Goal: Information Seeking & Learning: Learn about a topic

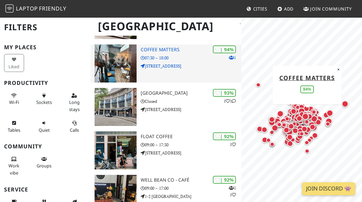
scroll to position [202, 0]
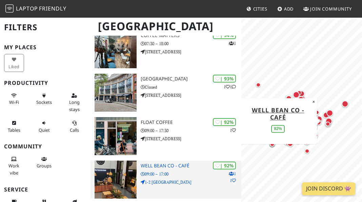
click at [104, 162] on img at bounding box center [116, 179] width 42 height 38
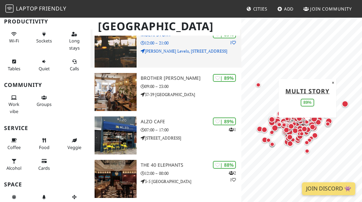
scroll to position [567, 0]
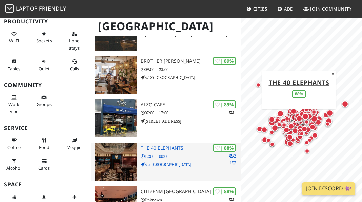
click at [101, 143] on img at bounding box center [116, 162] width 42 height 38
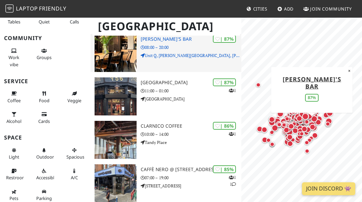
scroll to position [1025, 0]
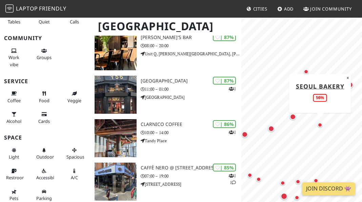
click at [320, 123] on div "Map marker" at bounding box center [320, 124] width 5 height 5
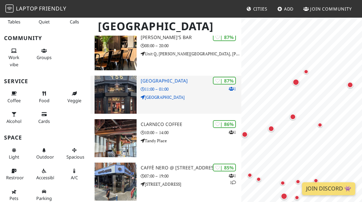
scroll to position [0, 0]
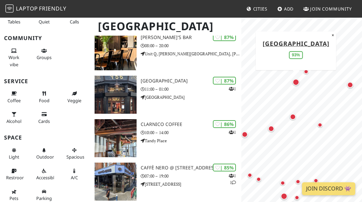
click at [296, 83] on div "Map marker" at bounding box center [295, 82] width 7 height 7
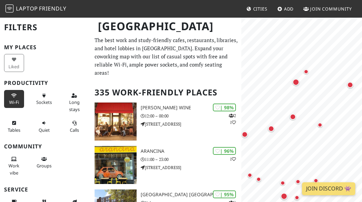
click at [20, 95] on button "Wi-Fi" at bounding box center [14, 99] width 20 height 18
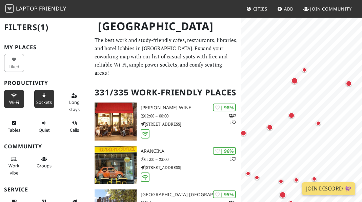
click at [45, 98] on button "Sockets" at bounding box center [44, 99] width 20 height 18
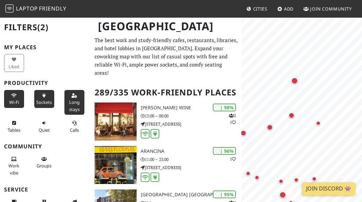
click at [69, 102] on span "Long stays" at bounding box center [74, 105] width 11 height 13
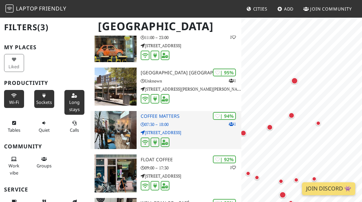
click at [120, 126] on img at bounding box center [116, 130] width 42 height 38
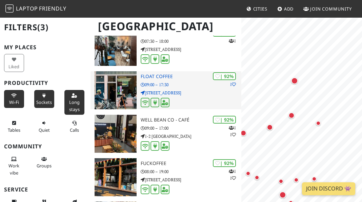
click at [120, 84] on img at bounding box center [116, 90] width 42 height 38
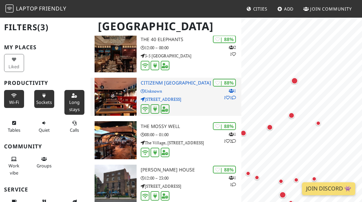
click at [106, 99] on img at bounding box center [116, 97] width 42 height 38
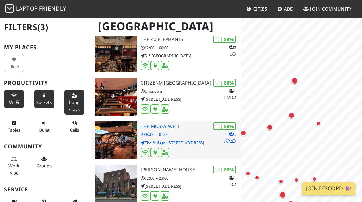
click at [127, 136] on img at bounding box center [116, 140] width 42 height 38
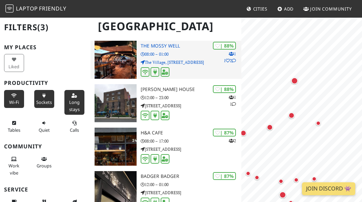
scroll to position [690, 0]
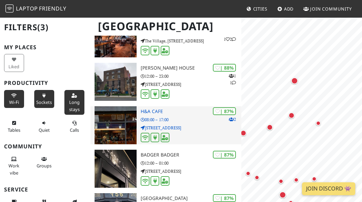
click at [119, 125] on img at bounding box center [116, 125] width 42 height 38
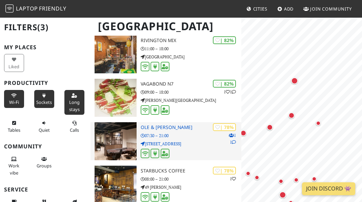
scroll to position [0, 0]
click at [172, 123] on div "| 78% 1 1 Ole & Steen 07:30 – 21:00 260-262 Chiswick High Road" at bounding box center [191, 141] width 101 height 38
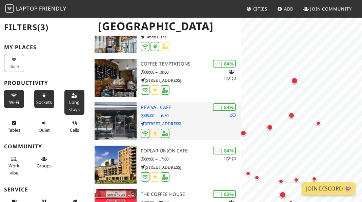
click at [185, 112] on p "08:00 – 16:30" at bounding box center [191, 115] width 101 height 6
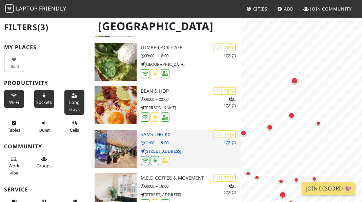
click at [184, 132] on h3 "Samsung KX" at bounding box center [191, 135] width 101 height 6
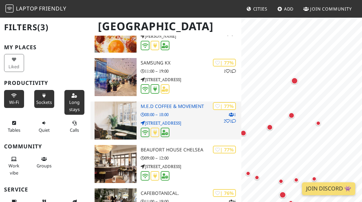
click at [119, 108] on img at bounding box center [116, 120] width 42 height 38
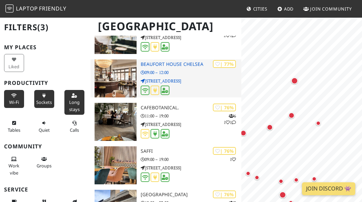
click at [192, 61] on h3 "Beaufort House Chelsea" at bounding box center [191, 64] width 101 height 6
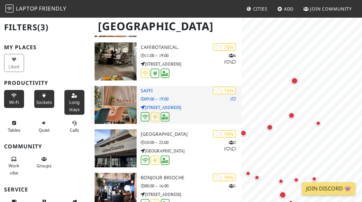
click at [175, 112] on div at bounding box center [191, 117] width 101 height 11
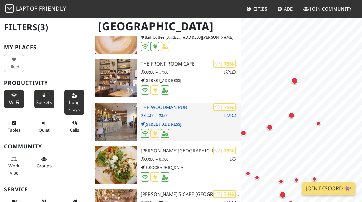
click at [116, 114] on img at bounding box center [116, 121] width 42 height 38
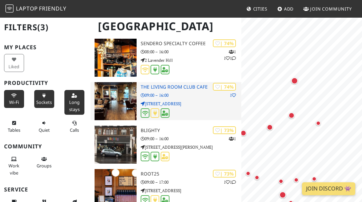
click at [112, 101] on img at bounding box center [116, 101] width 42 height 38
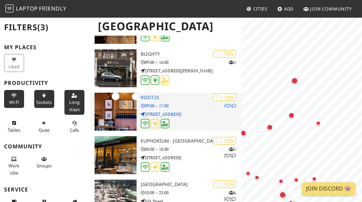
click at [110, 110] on img at bounding box center [116, 112] width 42 height 38
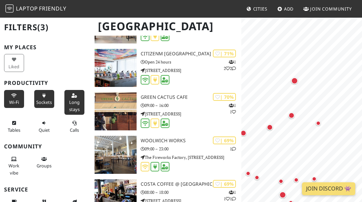
scroll to position [3787, 0]
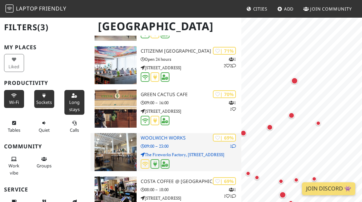
click at [142, 144] on icon at bounding box center [143, 146] width 4 height 4
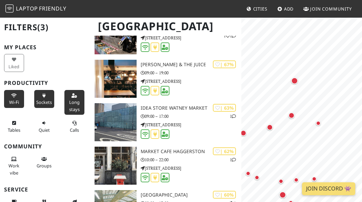
scroll to position [3948, 0]
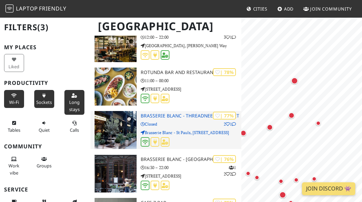
click at [121, 117] on img at bounding box center [116, 130] width 42 height 38
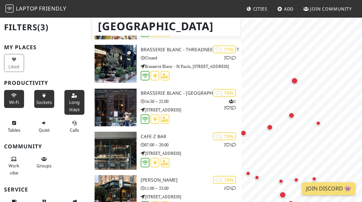
scroll to position [4310, 0]
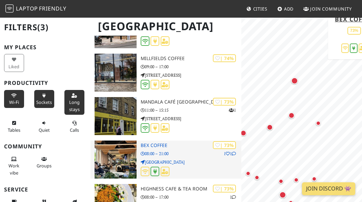
click at [107, 143] on img at bounding box center [116, 159] width 42 height 38
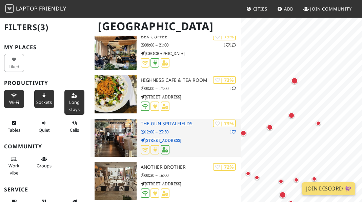
scroll to position [0, 0]
click at [119, 141] on img at bounding box center [116, 138] width 42 height 38
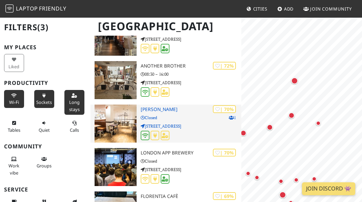
click at [116, 116] on img at bounding box center [116, 123] width 42 height 38
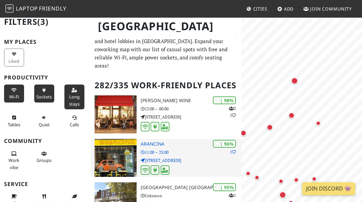
scroll to position [7, 0]
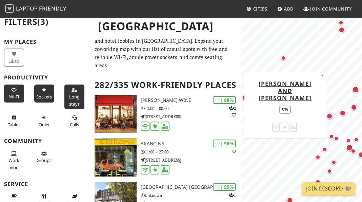
click at [282, 59] on div "Map marker" at bounding box center [283, 58] width 5 height 5
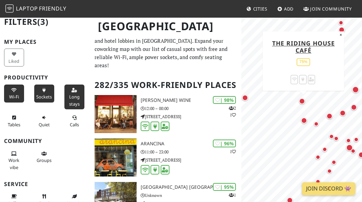
click at [302, 103] on div "Map marker" at bounding box center [302, 101] width 6 height 6
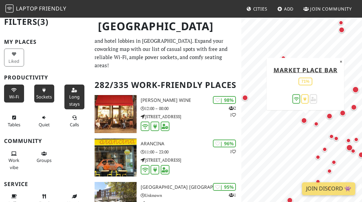
click at [303, 122] on div "Map marker" at bounding box center [304, 120] width 6 height 6
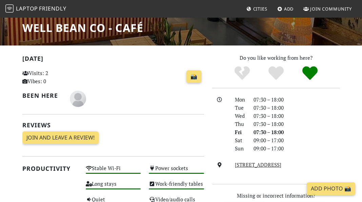
scroll to position [113, 0]
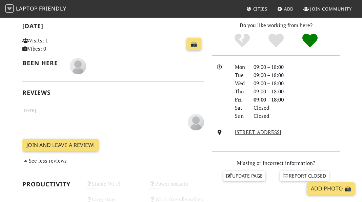
scroll to position [219, 0]
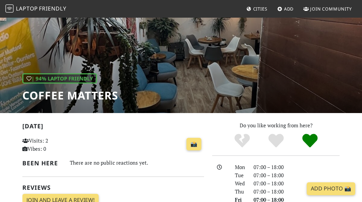
scroll to position [117, 0]
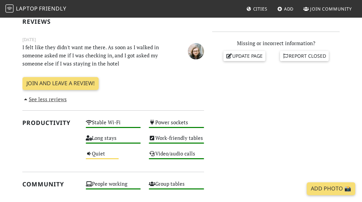
scroll to position [228, 0]
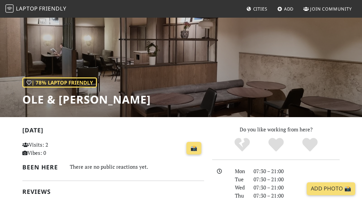
scroll to position [56, 0]
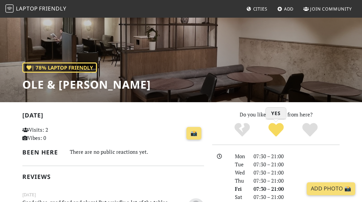
click at [277, 128] on icon "Yes" at bounding box center [275, 129] width 15 height 15
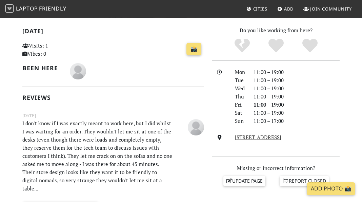
scroll to position [128, 0]
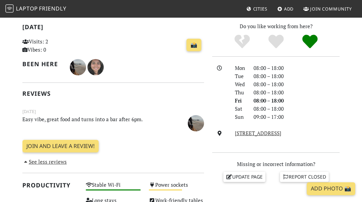
scroll to position [154, 0]
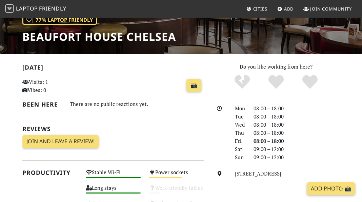
scroll to position [104, 0]
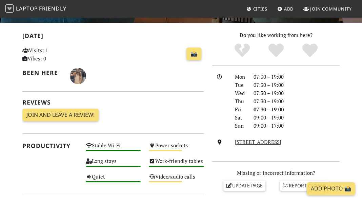
scroll to position [136, 0]
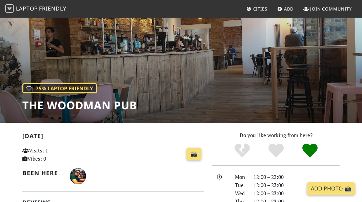
scroll to position [26, 0]
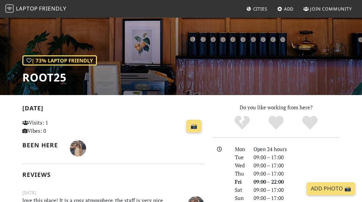
scroll to position [59, 0]
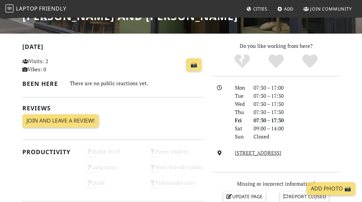
scroll to position [125, 0]
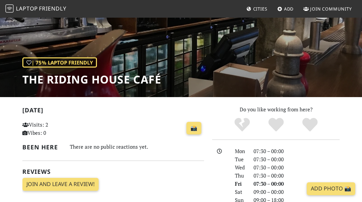
scroll to position [138, 0]
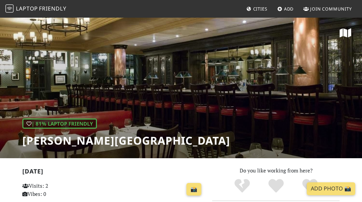
click at [200, 17] on nav "Laptop Friendly Cities Add Join Community" at bounding box center [181, 9] width 362 height 18
